Goal: Use online tool/utility: Utilize a website feature to perform a specific function

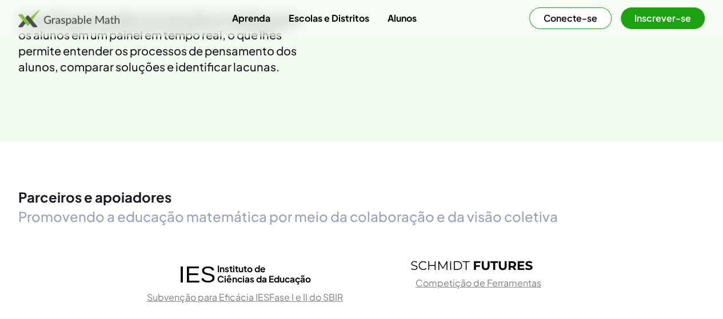
scroll to position [1560, 0]
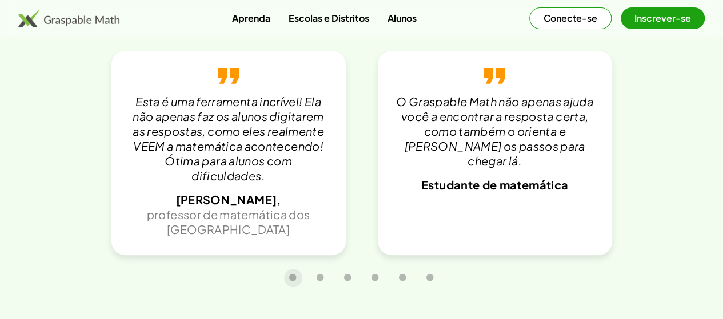
scroll to position [2513, 0]
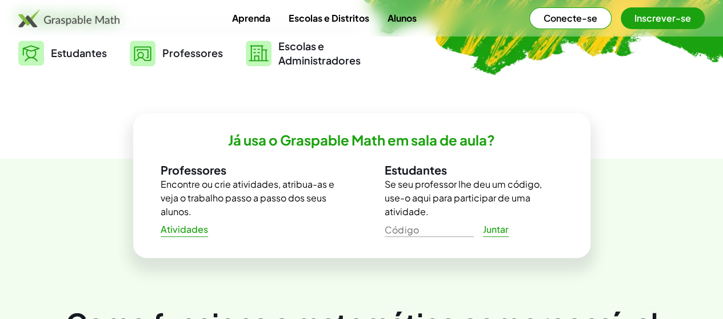
scroll to position [285, 0]
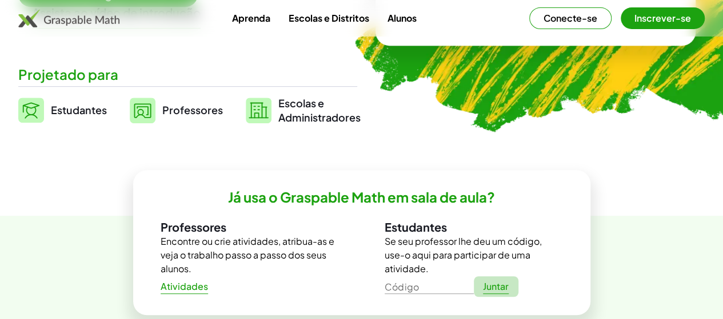
click at [491, 280] on font "Juntar" at bounding box center [496, 286] width 26 height 12
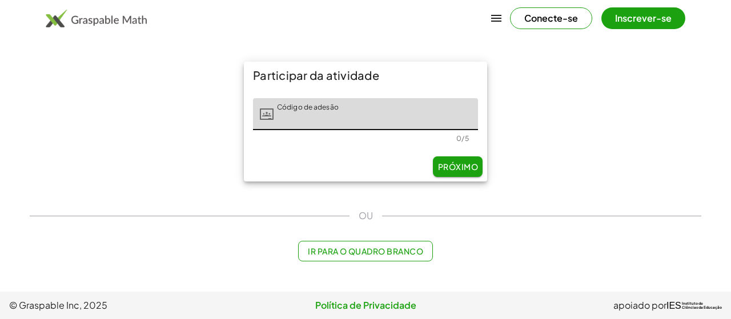
click at [452, 166] on font "Próximo" at bounding box center [458, 167] width 40 height 10
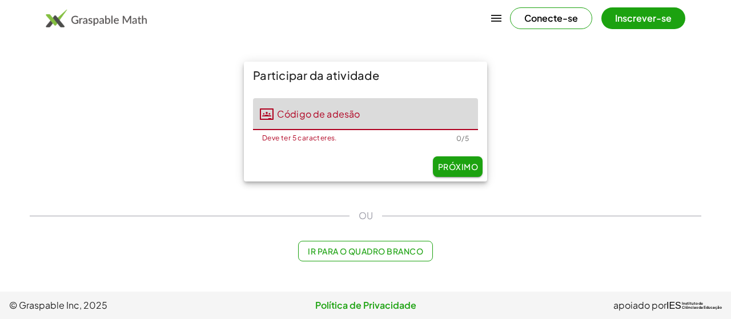
click at [318, 117] on input "Código de adesão" at bounding box center [376, 114] width 204 height 32
type input "*****"
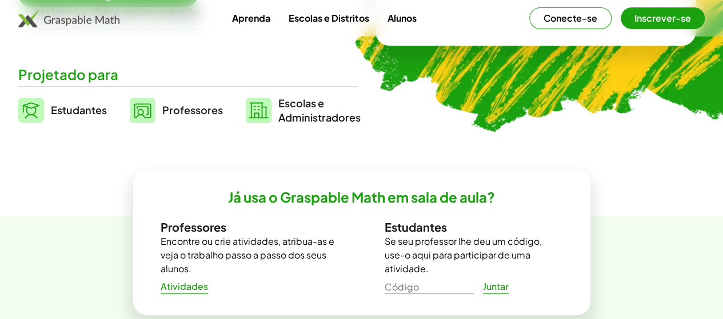
scroll to position [319, 0]
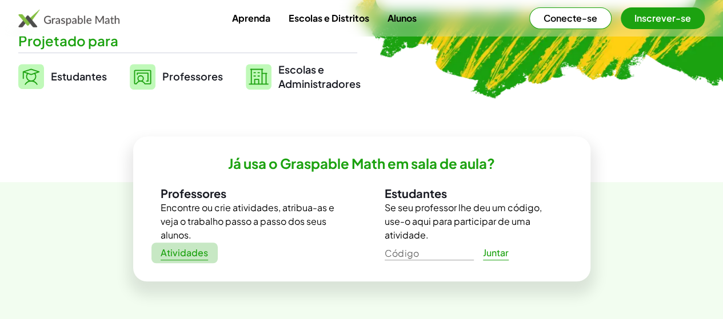
click at [166, 261] on link "Atividades" at bounding box center [184, 253] width 66 height 21
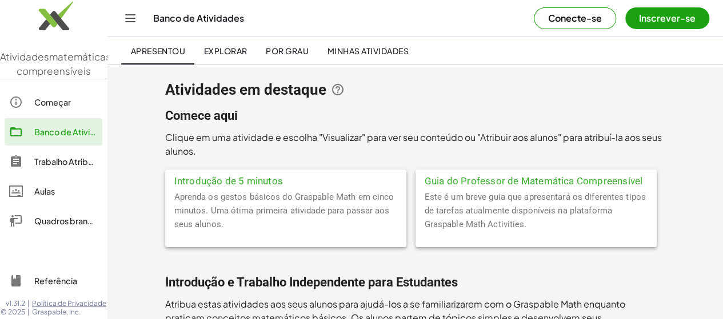
scroll to position [114, 0]
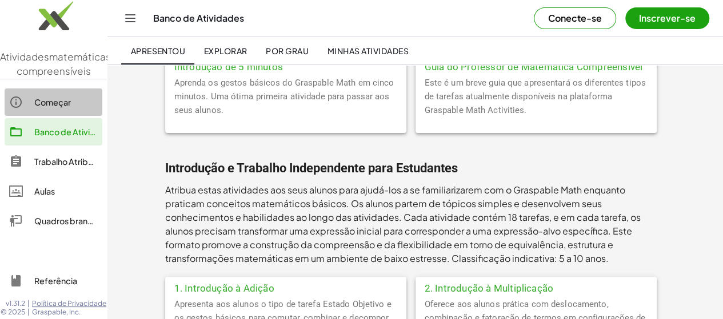
click at [59, 109] on div "Começar" at bounding box center [65, 102] width 63 height 14
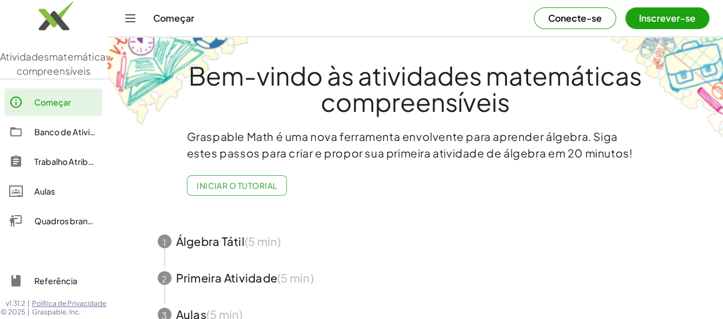
click at [75, 226] on font "Quadros brancos" at bounding box center [67, 221] width 67 height 10
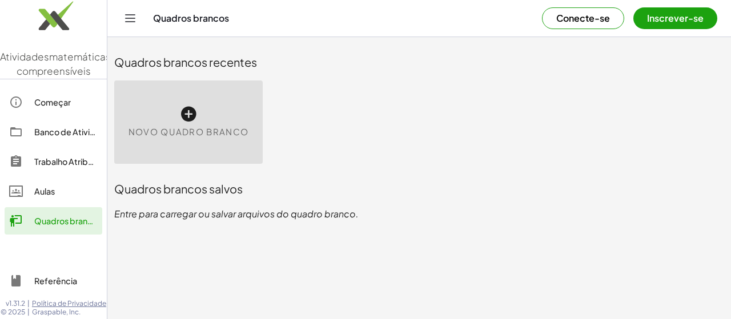
click at [198, 114] on div "Novo quadro branco" at bounding box center [188, 122] width 149 height 83
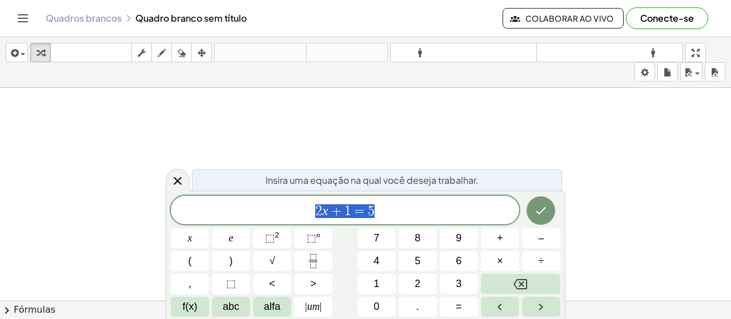
click at [439, 143] on div at bounding box center [365, 310] width 731 height 444
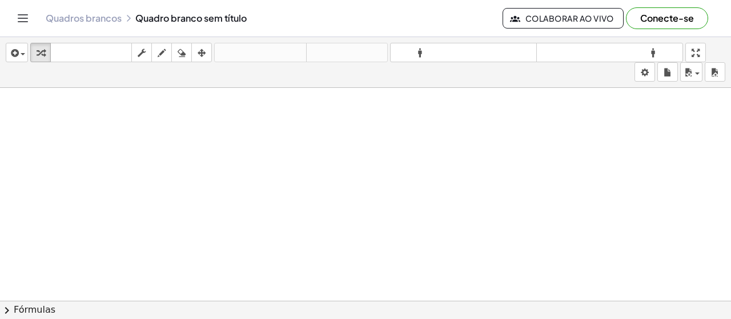
click at [403, 215] on div at bounding box center [365, 310] width 731 height 444
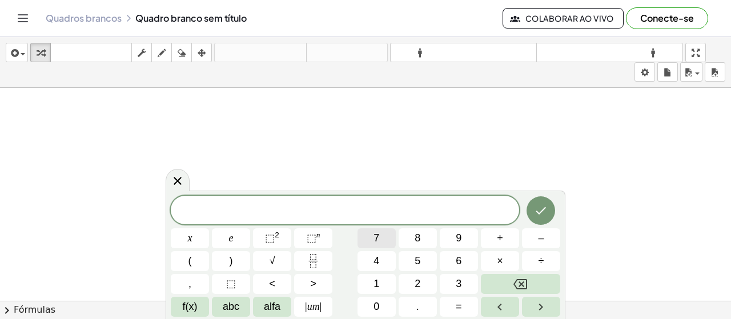
click at [391, 235] on button "7" at bounding box center [377, 238] width 38 height 20
click at [271, 237] on font "⬚" at bounding box center [270, 237] width 10 height 11
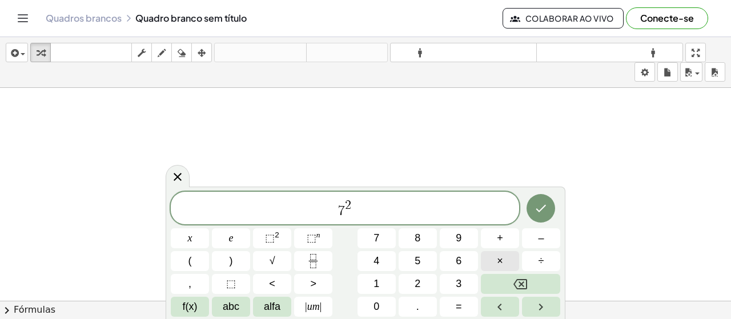
click at [493, 260] on button "×" at bounding box center [500, 261] width 38 height 20
click at [426, 261] on button "5" at bounding box center [418, 261] width 38 height 20
click at [537, 213] on icon "Feito" at bounding box center [541, 209] width 14 height 14
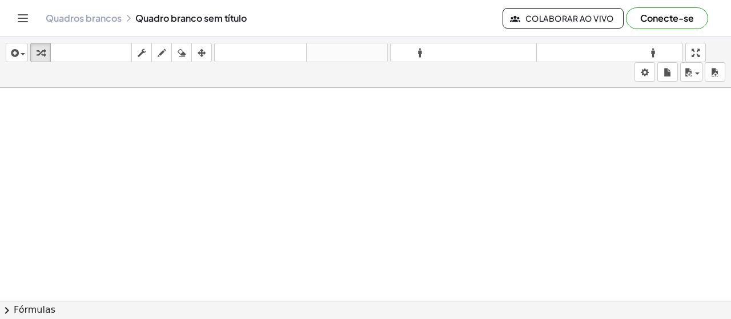
scroll to position [1186, 0]
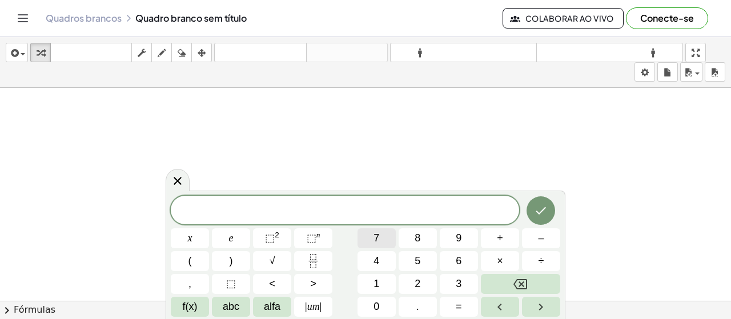
click at [387, 242] on button "7" at bounding box center [377, 238] width 38 height 20
click at [279, 240] on span "⬚ 2" at bounding box center [272, 238] width 14 height 15
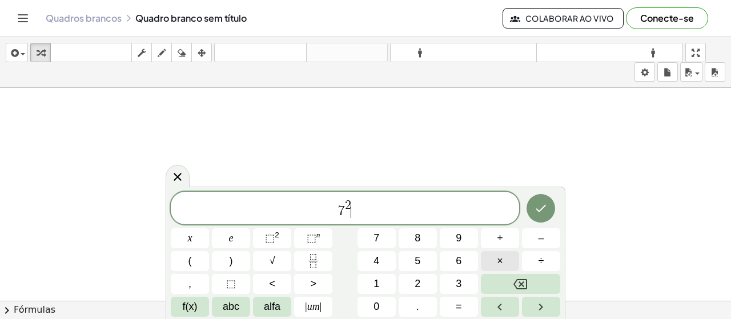
click at [500, 256] on font "×" at bounding box center [500, 260] width 6 height 11
click at [410, 254] on button "5" at bounding box center [418, 261] width 38 height 20
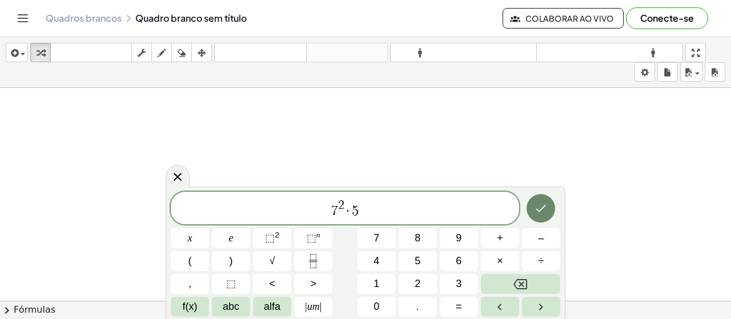
click at [541, 212] on icon "Feito" at bounding box center [541, 209] width 14 height 14
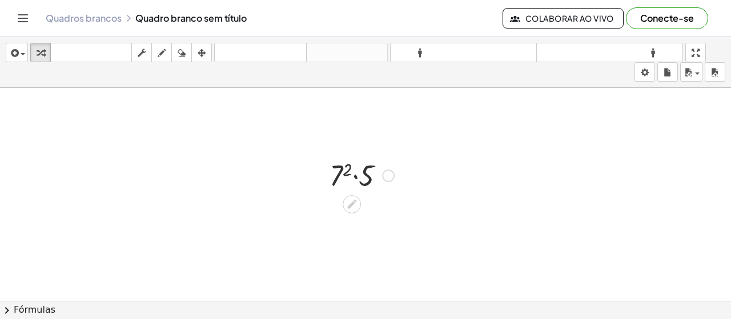
click at [356, 178] on div at bounding box center [362, 174] width 76 height 39
click at [352, 199] on icon at bounding box center [352, 204] width 12 height 12
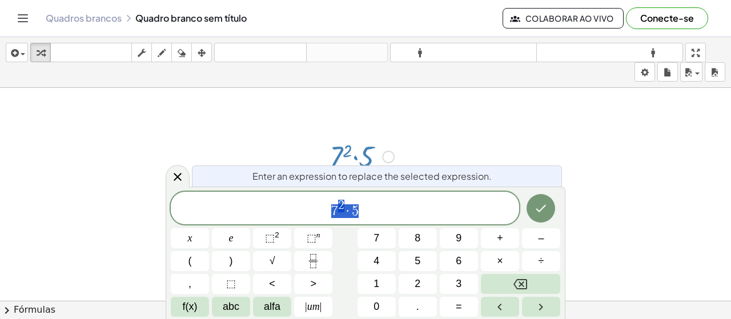
scroll to position [1219, 0]
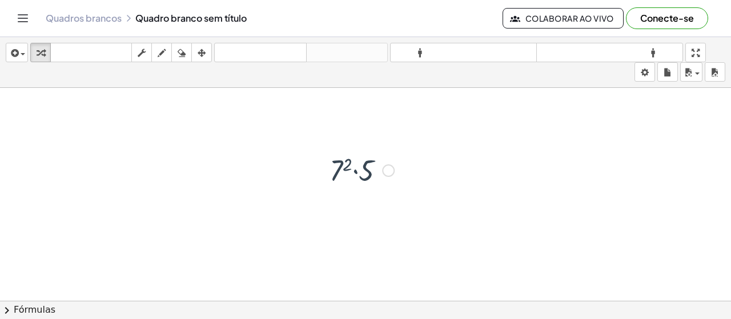
scroll to position [1186, 0]
click at [392, 171] on div at bounding box center [388, 176] width 13 height 13
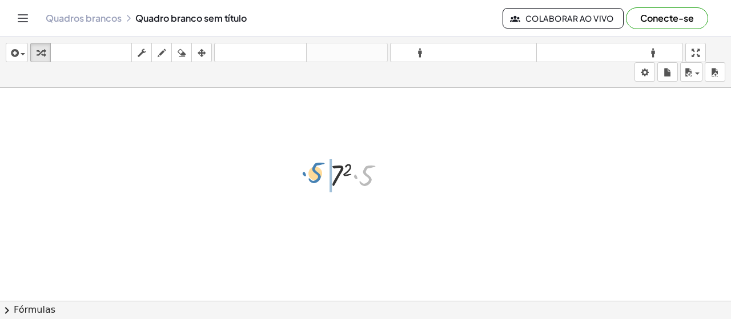
drag, startPoint x: 359, startPoint y: 174, endPoint x: 307, endPoint y: 171, distance: 51.5
drag, startPoint x: 356, startPoint y: 217, endPoint x: 332, endPoint y: 214, distance: 24.2
click at [332, 214] on div at bounding box center [362, 213] width 76 height 39
click at [368, 210] on div at bounding box center [362, 213] width 76 height 39
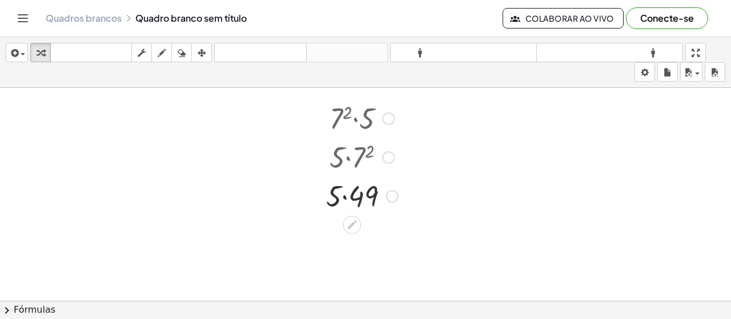
scroll to position [1286, 0]
click at [390, 149] on div "Corrigir um erro Linha de transformação Copiar linha como LaTeX Copiar derivaçã…" at bounding box center [392, 153] width 13 height 13
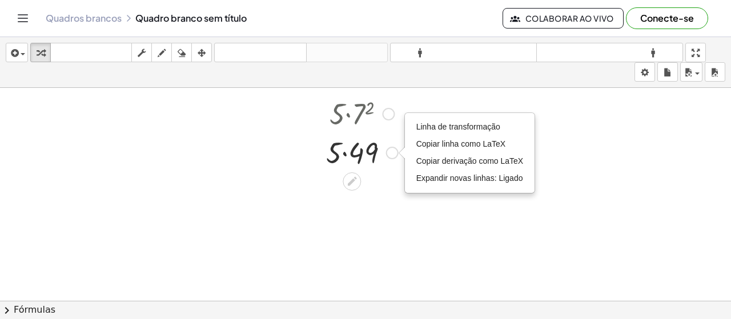
click at [364, 157] on div at bounding box center [361, 152] width 83 height 39
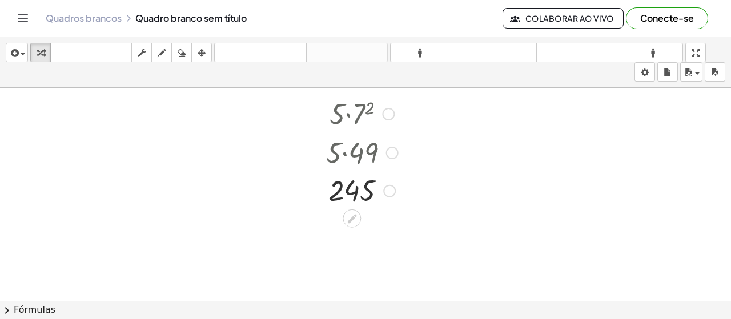
click at [351, 188] on div at bounding box center [361, 190] width 83 height 38
click at [391, 192] on div "Linha de transformação Copiar linha como LaTeX Copiar derivação como LaTeX Expa…" at bounding box center [389, 190] width 13 height 13
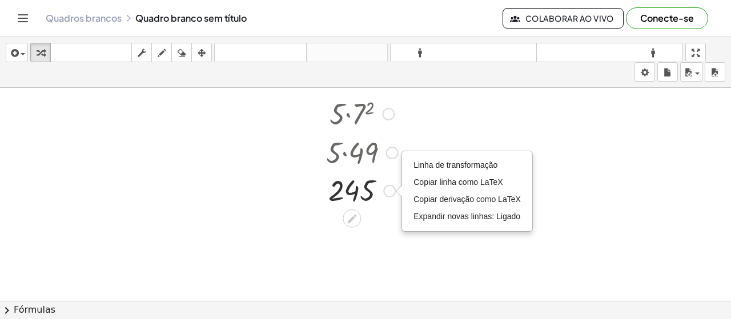
click at [382, 149] on div at bounding box center [361, 152] width 83 height 39
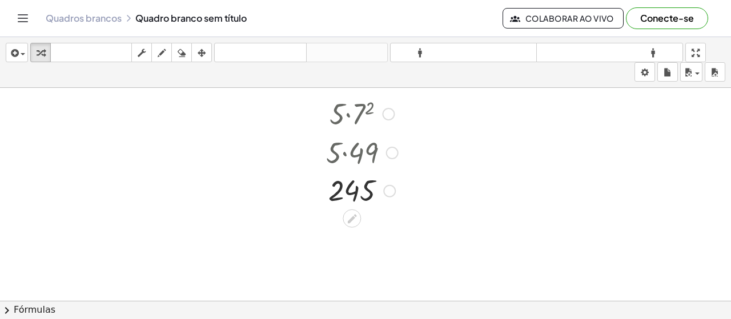
drag, startPoint x: 382, startPoint y: 155, endPoint x: 392, endPoint y: 143, distance: 15.4
click at [392, 143] on div at bounding box center [361, 152] width 83 height 39
click at [348, 216] on icon at bounding box center [352, 219] width 12 height 12
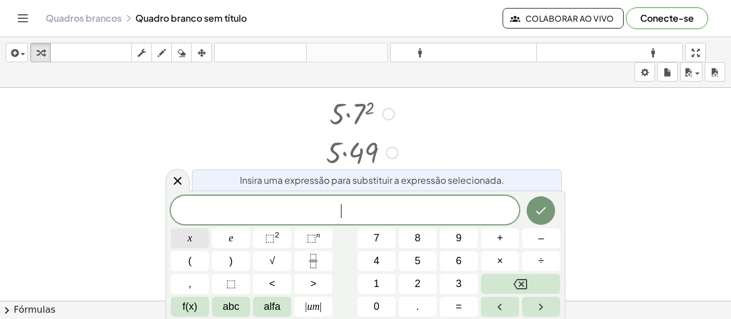
click at [200, 237] on button "x" at bounding box center [190, 238] width 38 height 20
click at [513, 290] on button "Backspace" at bounding box center [520, 284] width 79 height 20
click at [508, 244] on button "+" at bounding box center [500, 238] width 38 height 20
click at [195, 235] on button "x" at bounding box center [190, 238] width 38 height 20
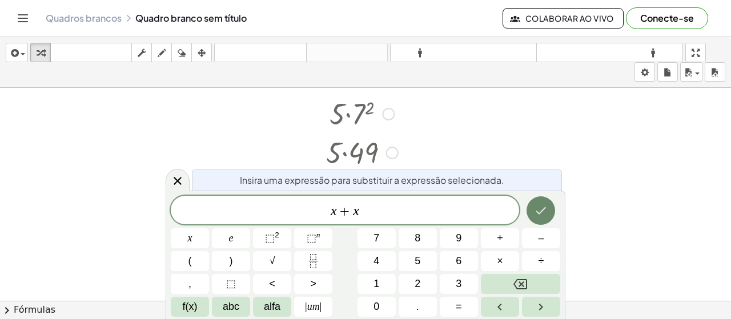
click at [547, 205] on icon "Feito" at bounding box center [541, 211] width 14 height 14
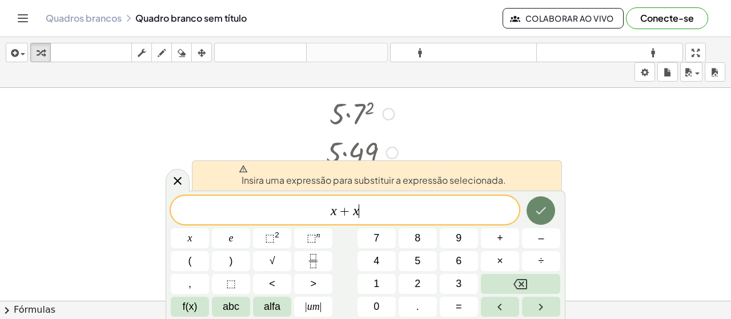
click at [531, 219] on button "Feito" at bounding box center [541, 210] width 29 height 29
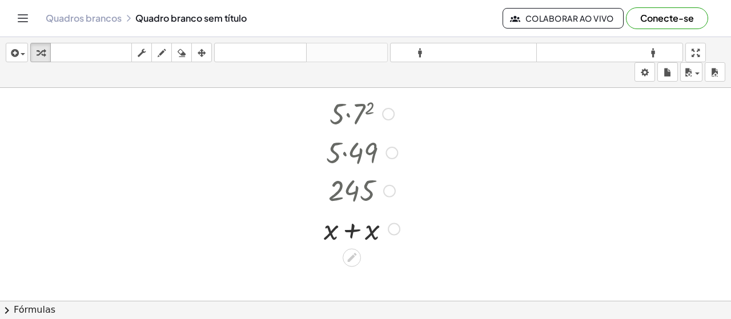
click at [370, 231] on div at bounding box center [361, 227] width 87 height 39
click at [353, 266] on div at bounding box center [361, 266] width 87 height 39
click at [374, 234] on div at bounding box center [361, 227] width 87 height 39
